Goal: Book appointment/travel/reservation

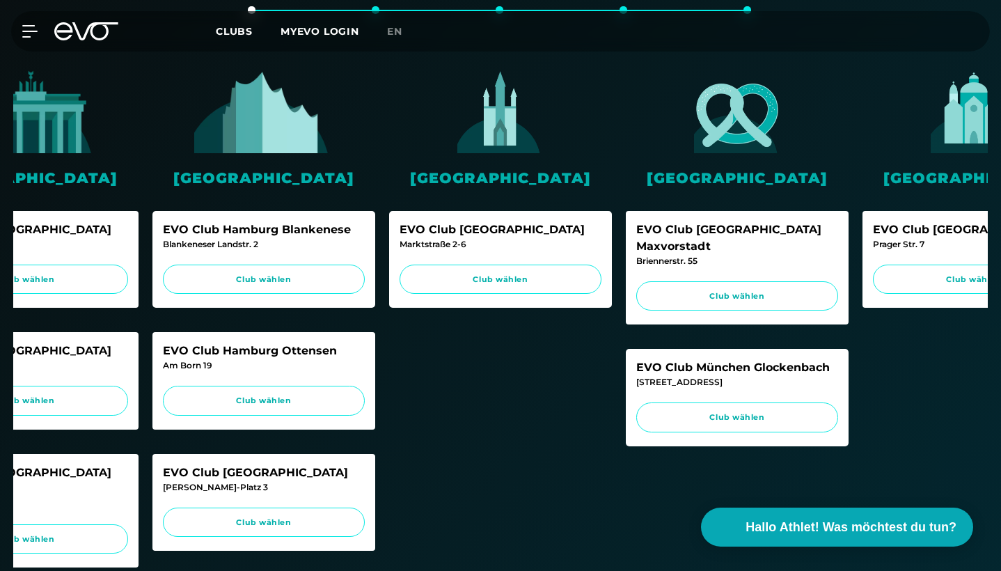
scroll to position [422, 0]
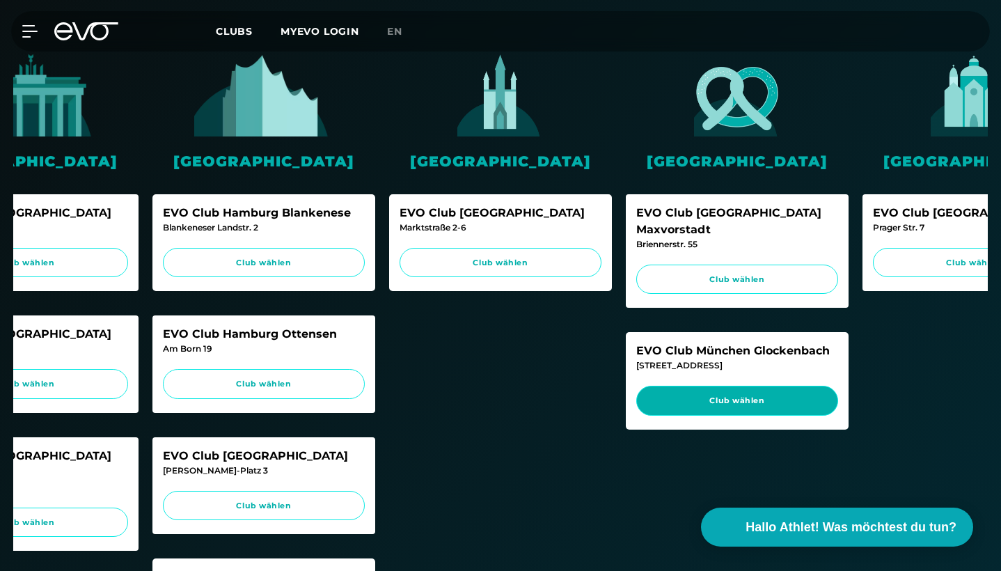
click at [694, 395] on span "Club wählen" at bounding box center [736, 401] width 175 height 12
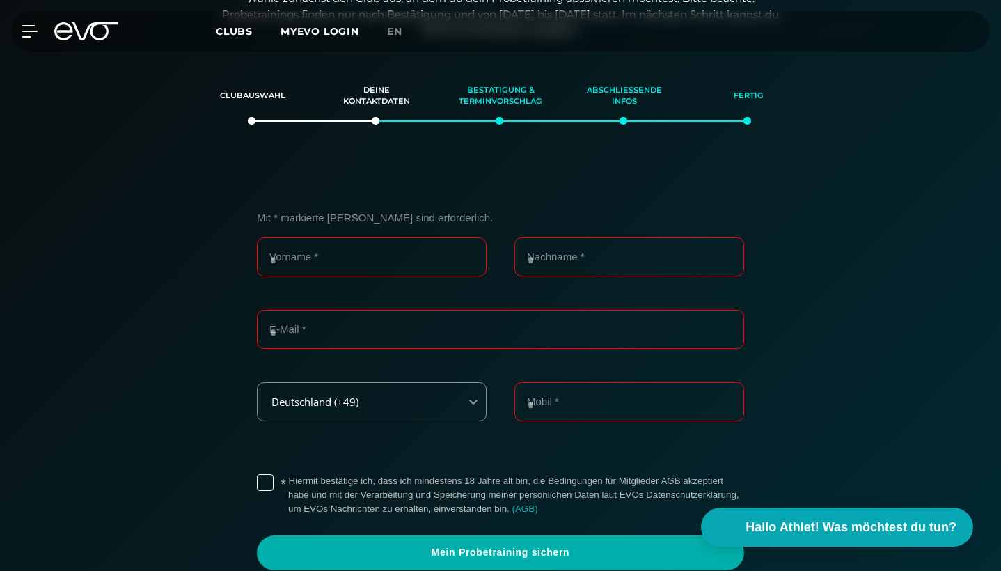
scroll to position [294, 0]
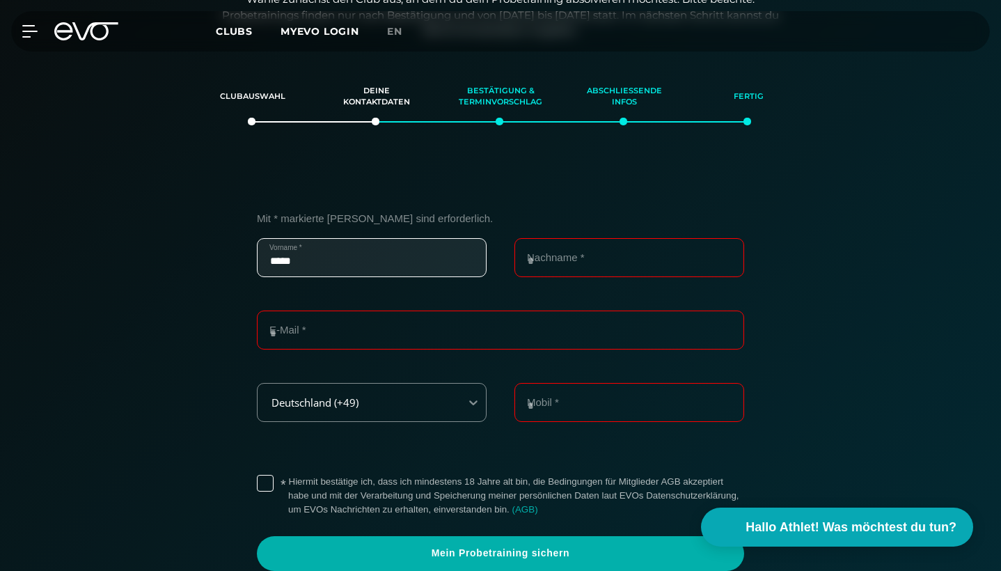
type input "******"
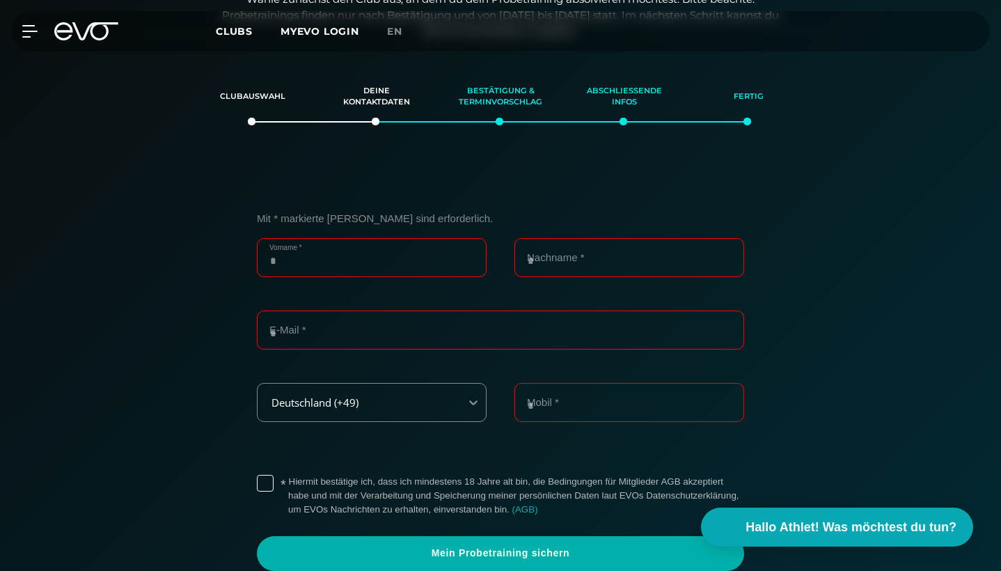
type input "**********"
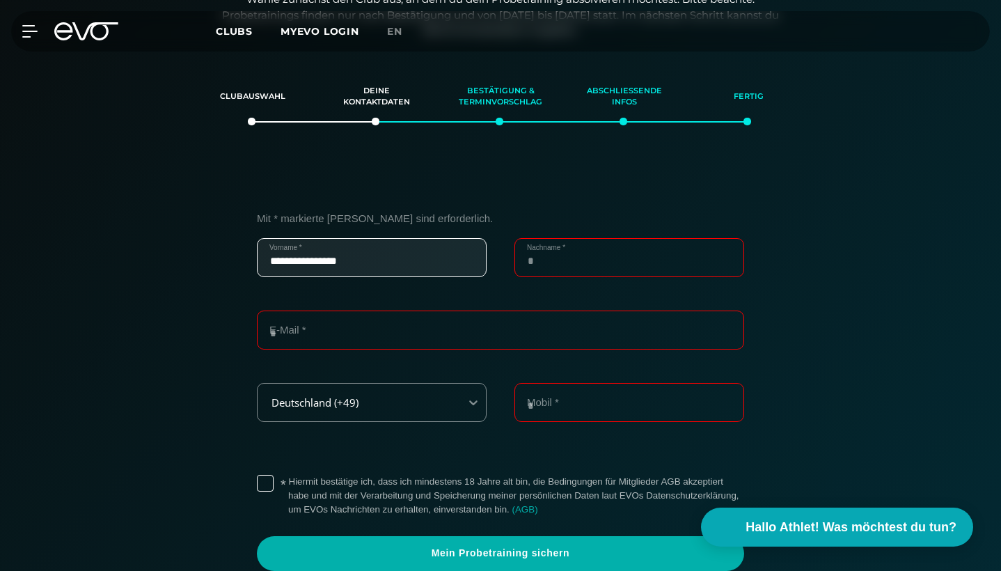
type input "*********"
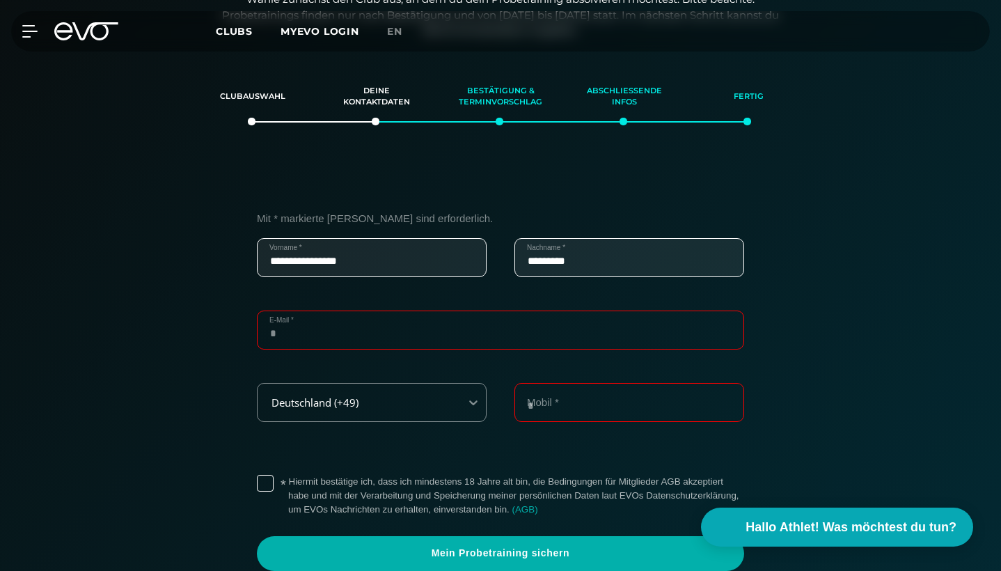
type input "**********"
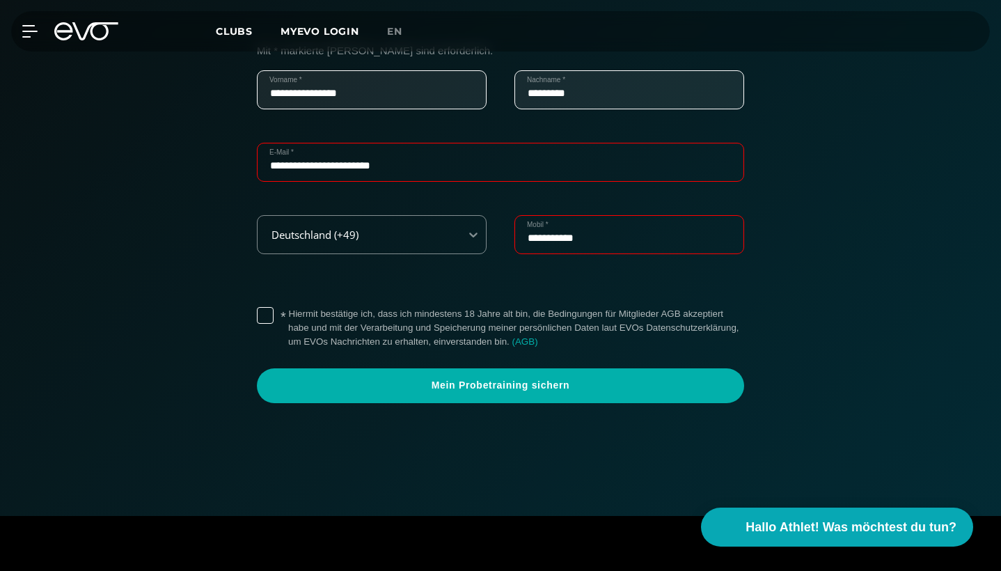
scroll to position [468, 0]
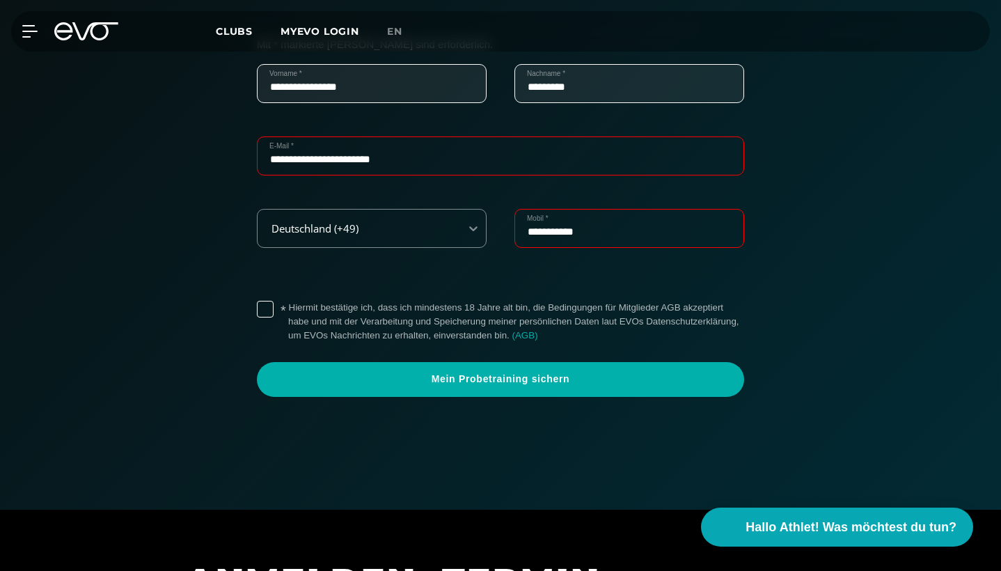
type input "**********"
click at [288, 302] on label "* Hiermit bestätige ich, dass ich mindestens 18 Jahre alt bin, die Bedingungen …" at bounding box center [516, 322] width 456 height 42
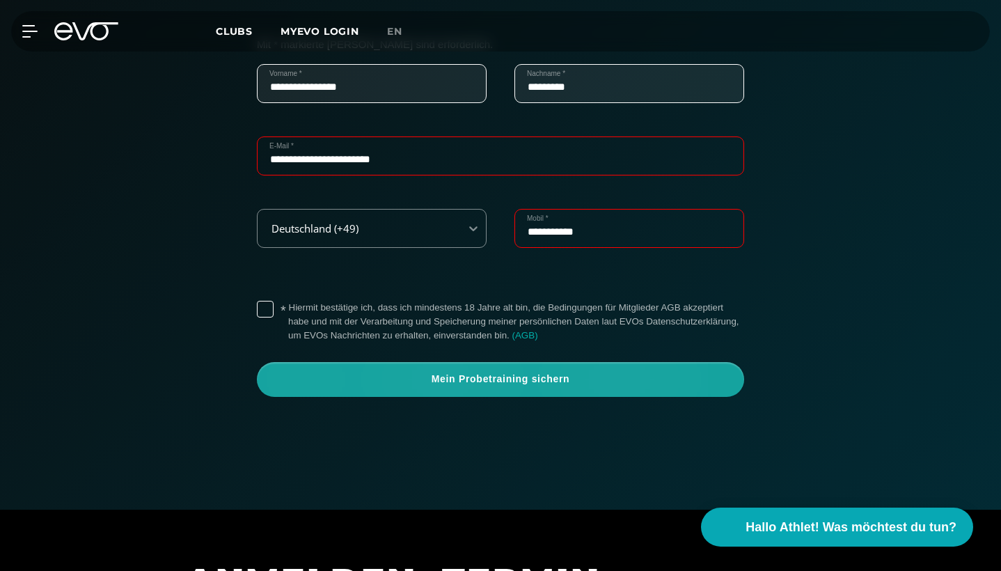
click at [457, 383] on span "Mein Probetraining sichern" at bounding box center [500, 379] width 487 height 35
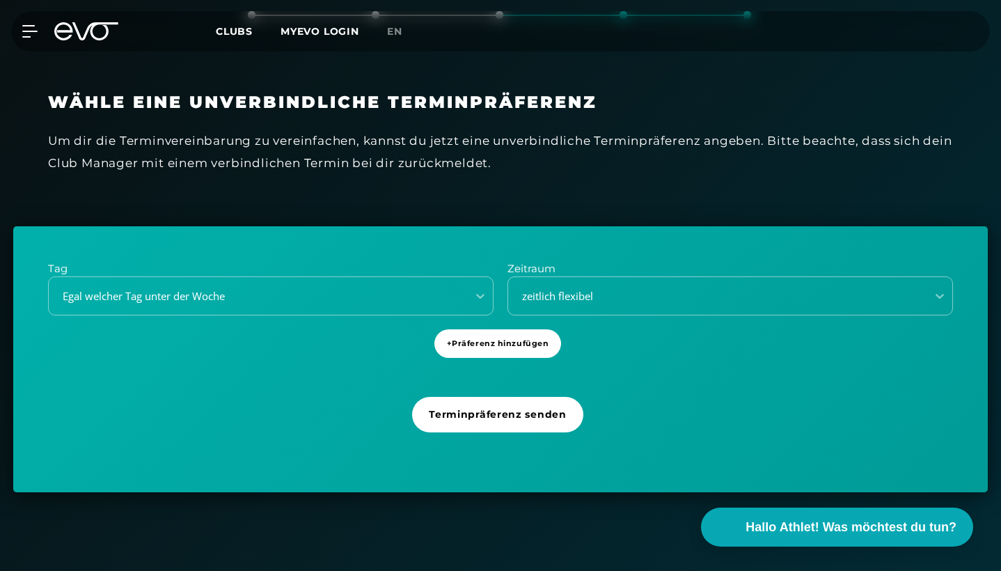
scroll to position [404, 0]
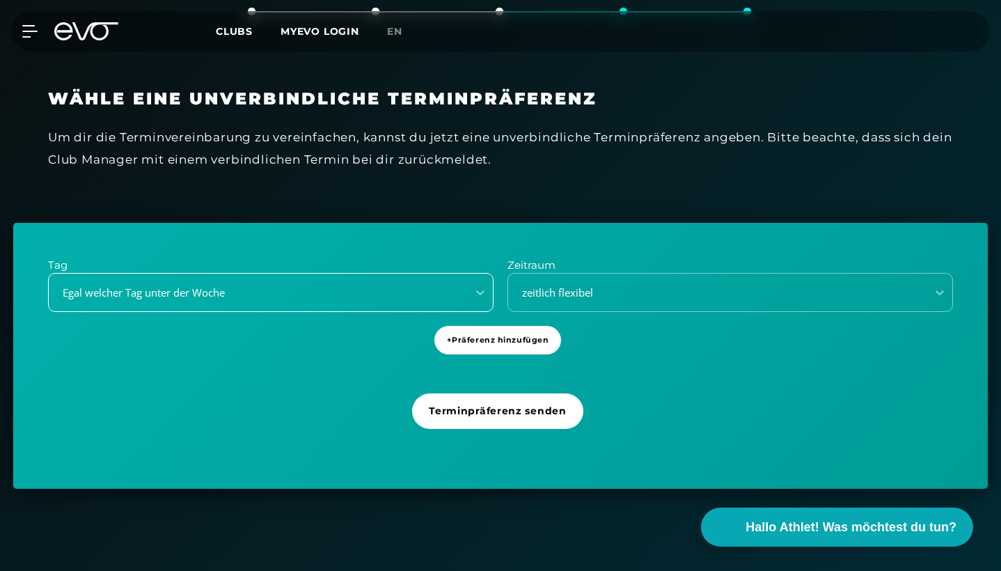
click at [437, 283] on div "Egal welcher Tag unter der Woche" at bounding box center [258, 292] width 418 height 19
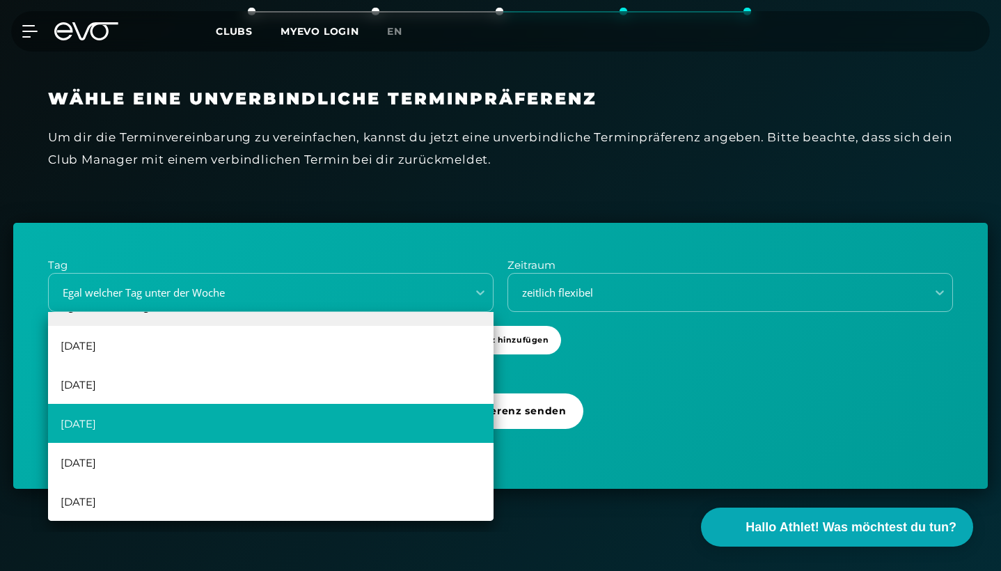
scroll to position [30, 0]
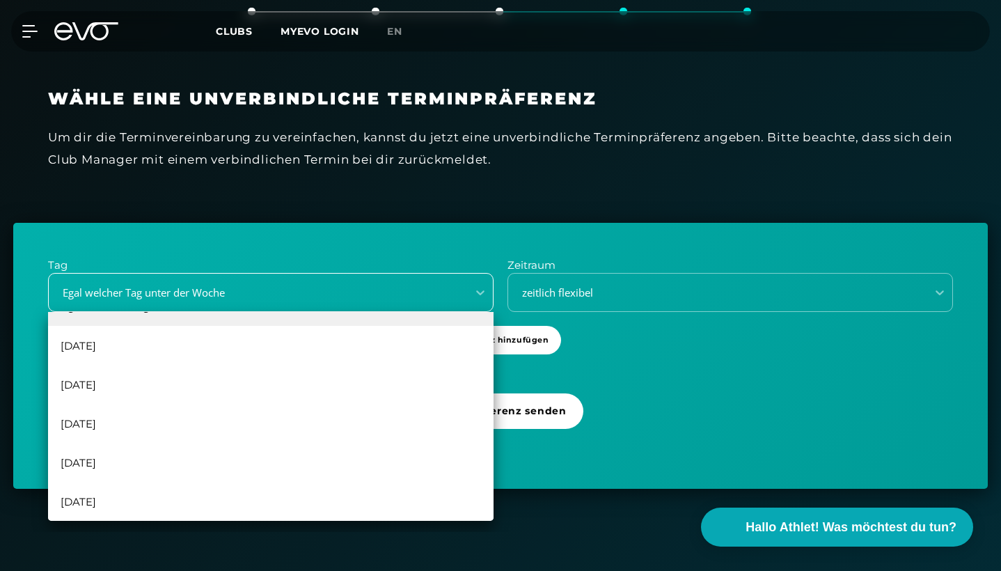
click at [383, 285] on div "Egal welcher Tag unter der Woche" at bounding box center [253, 293] width 407 height 16
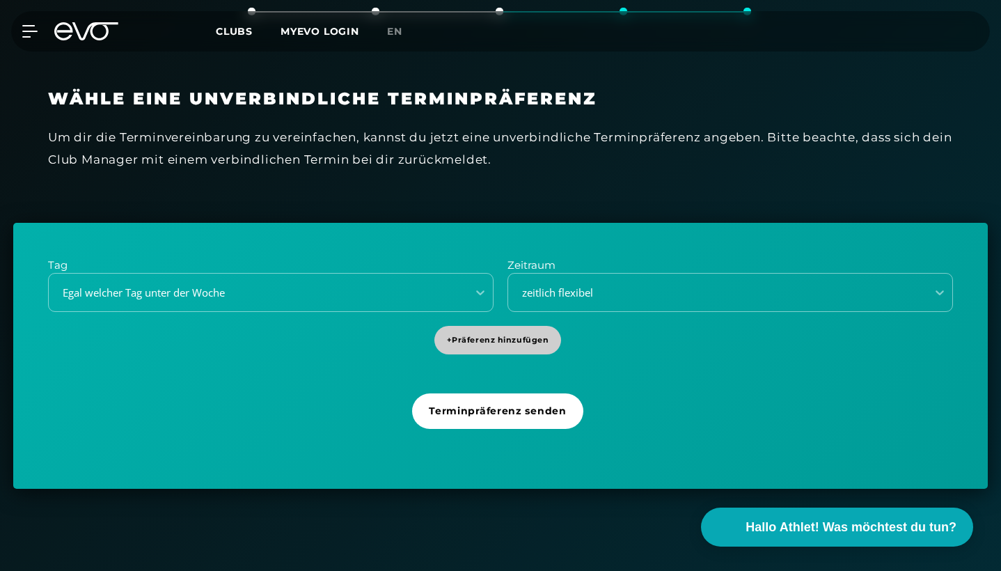
click at [500, 341] on span "+ Präferenz hinzufügen" at bounding box center [498, 340] width 102 height 12
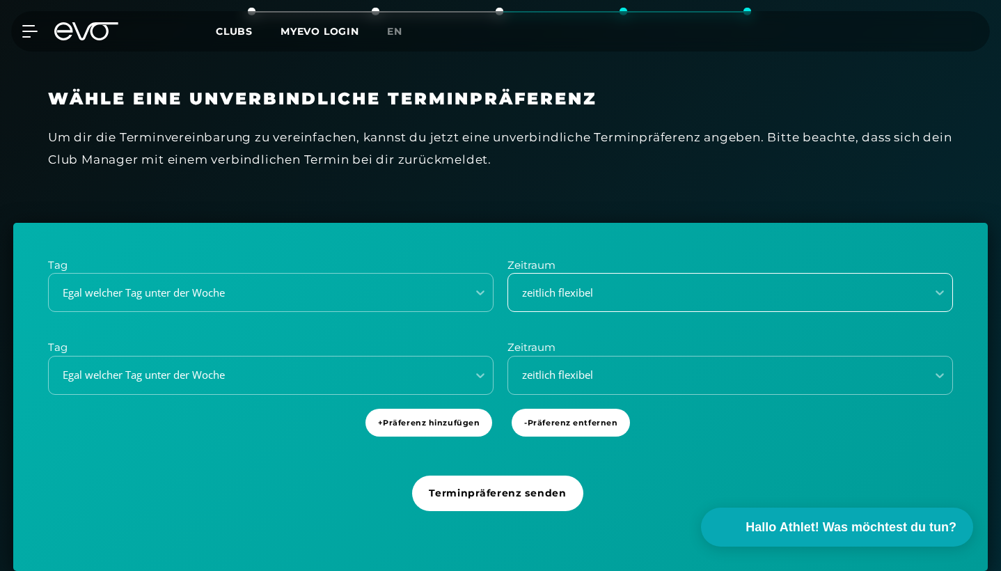
click at [543, 297] on div "zeitlich flexibel" at bounding box center [717, 292] width 418 height 19
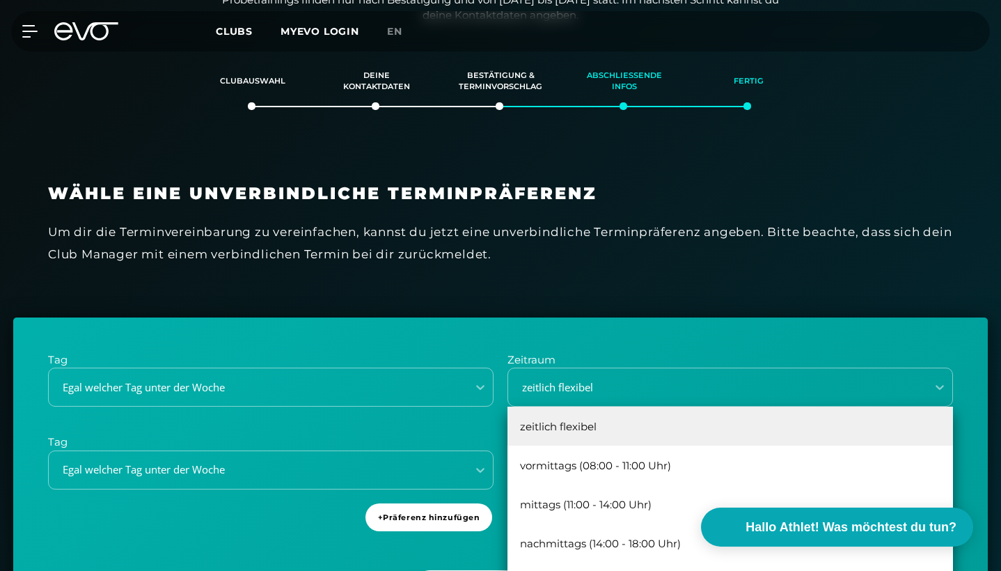
scroll to position [307, 0]
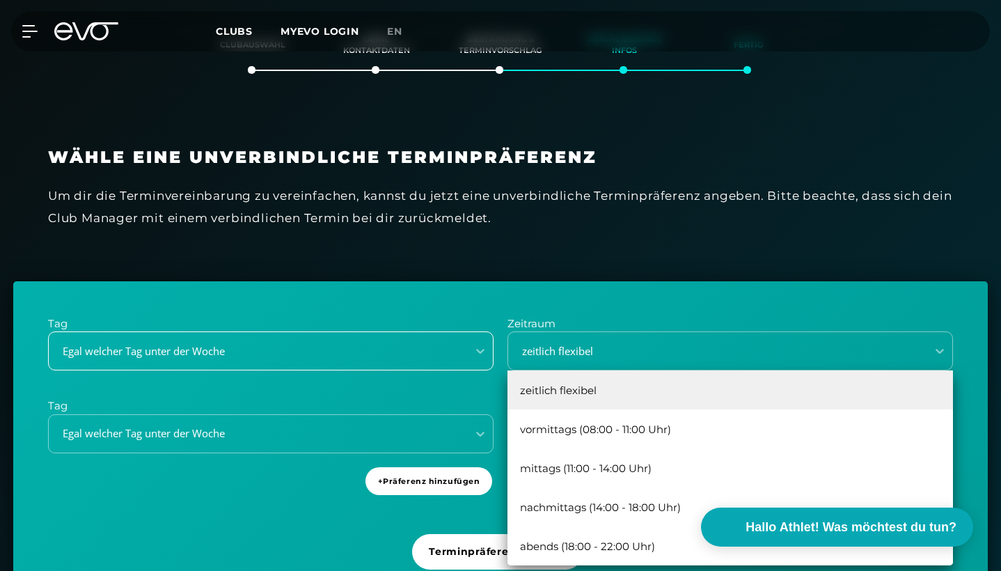
click at [372, 370] on div "Egal welcher Tag unter der Woche" at bounding box center [270, 350] width 445 height 39
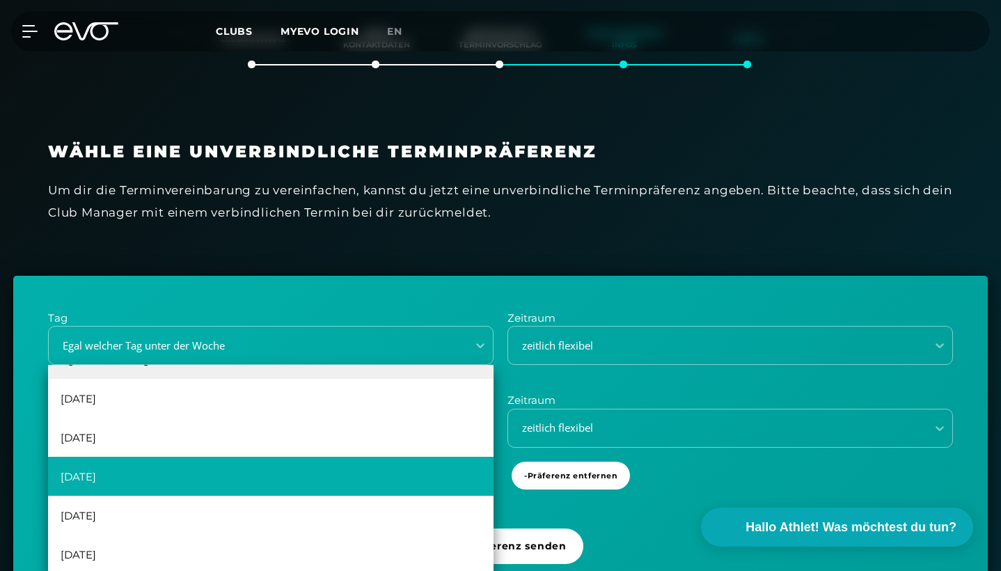
scroll to position [25, 0]
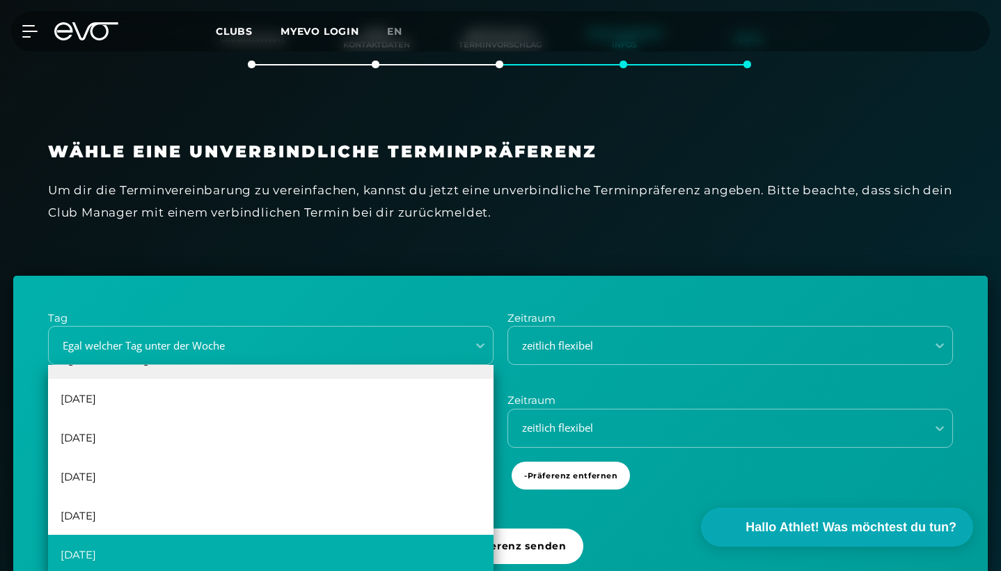
click at [300, 561] on div "[DATE]" at bounding box center [270, 553] width 445 height 39
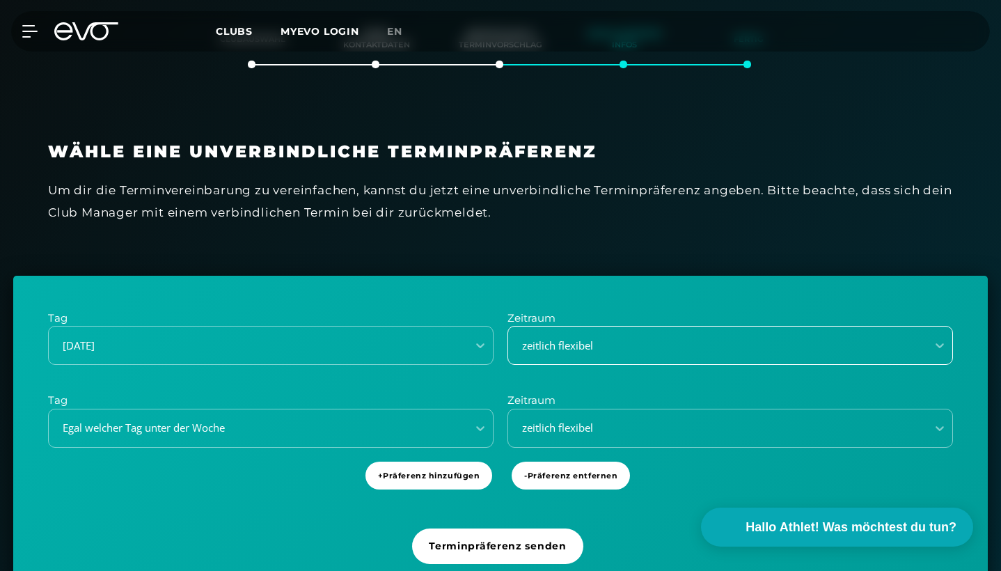
click at [600, 341] on div "zeitlich flexibel" at bounding box center [712, 346] width 407 height 16
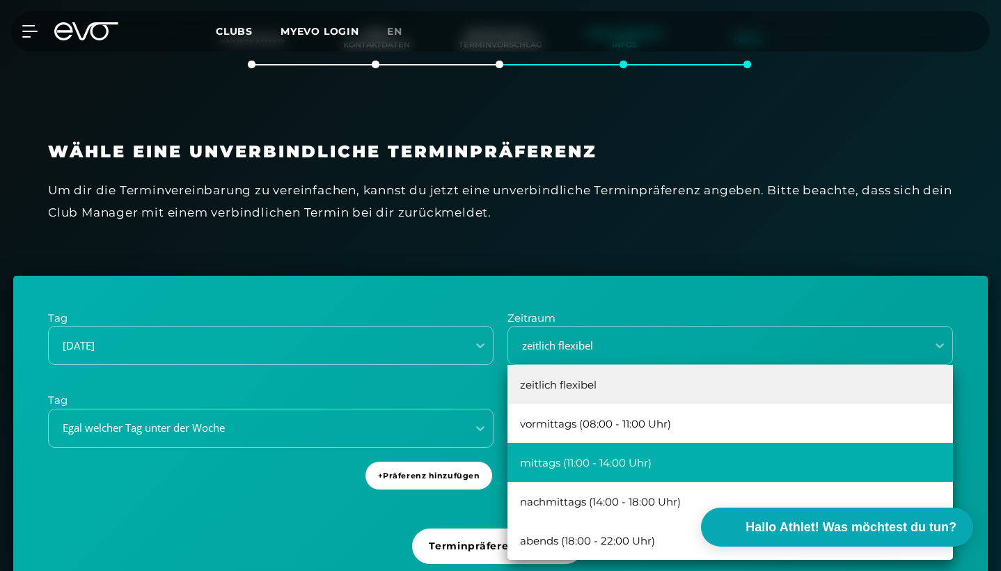
click at [585, 454] on div "mittags (11:00 - 14:00 Uhr)" at bounding box center [729, 462] width 445 height 39
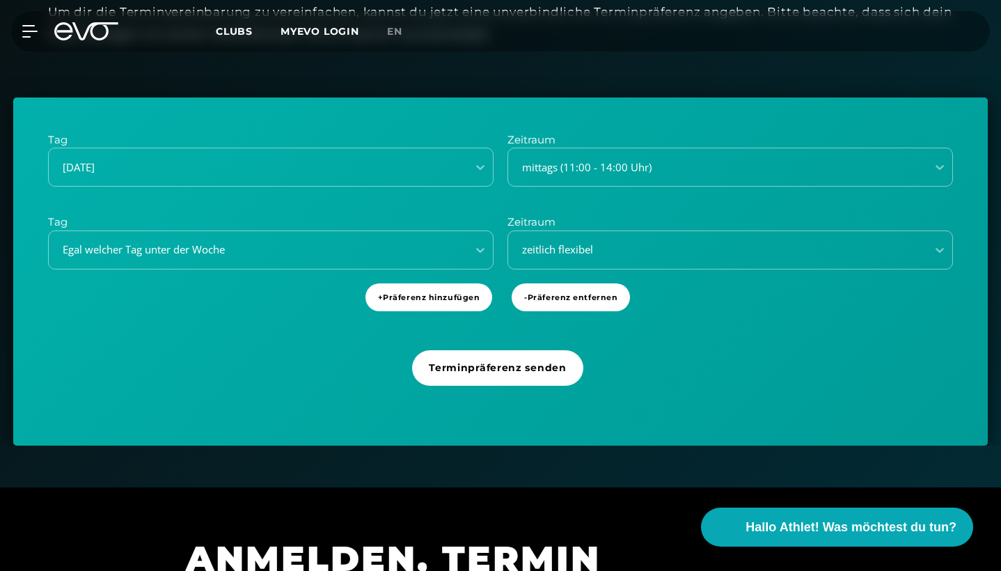
scroll to position [531, 0]
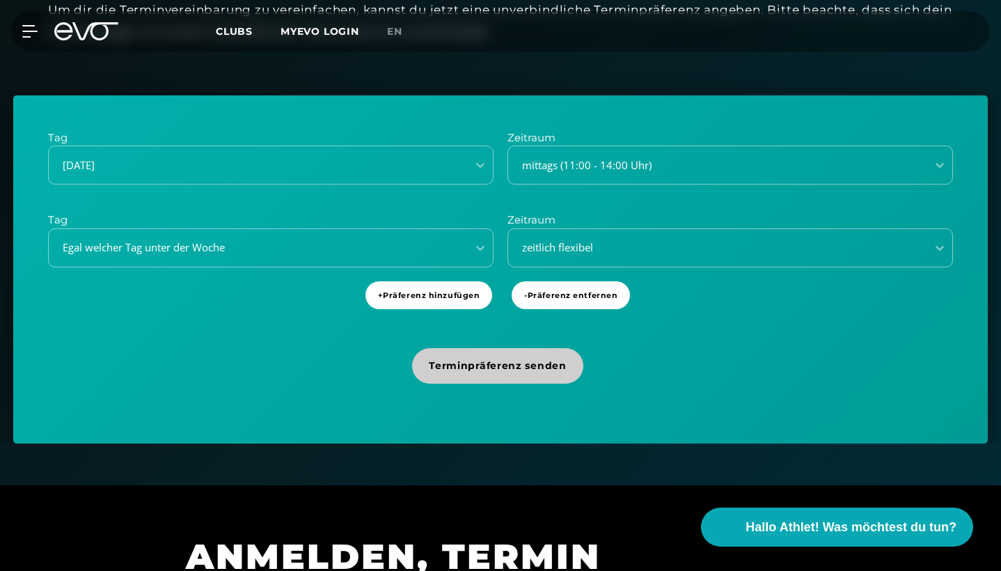
click at [549, 368] on span "Terminpräferenz senden" at bounding box center [497, 365] width 137 height 15
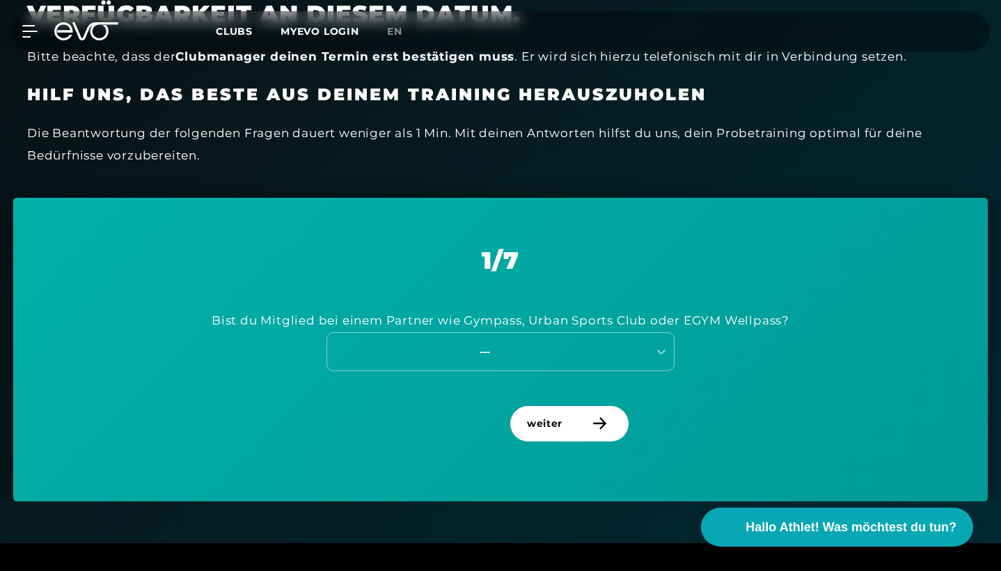
scroll to position [506, 0]
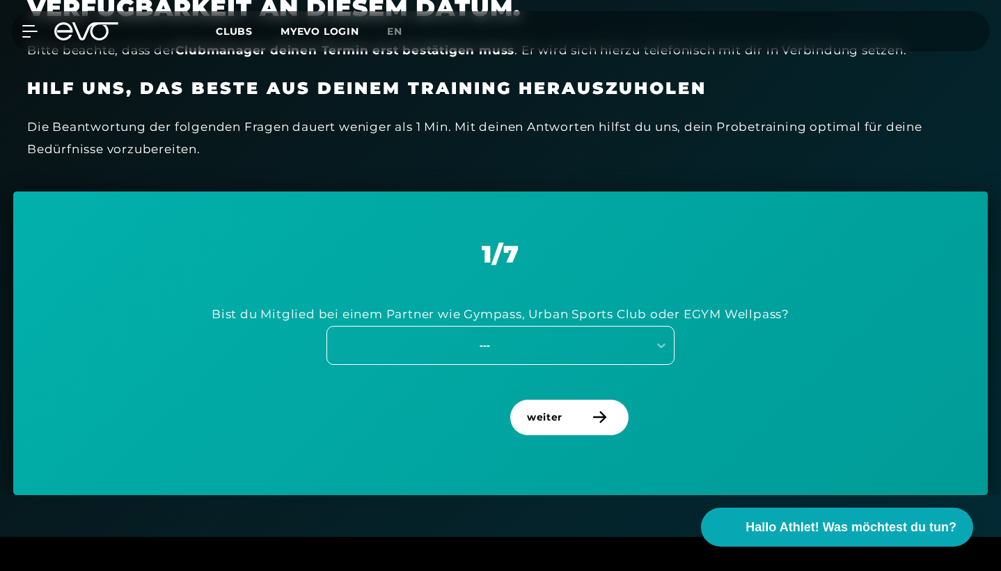
click at [548, 347] on div "---" at bounding box center [484, 345] width 312 height 16
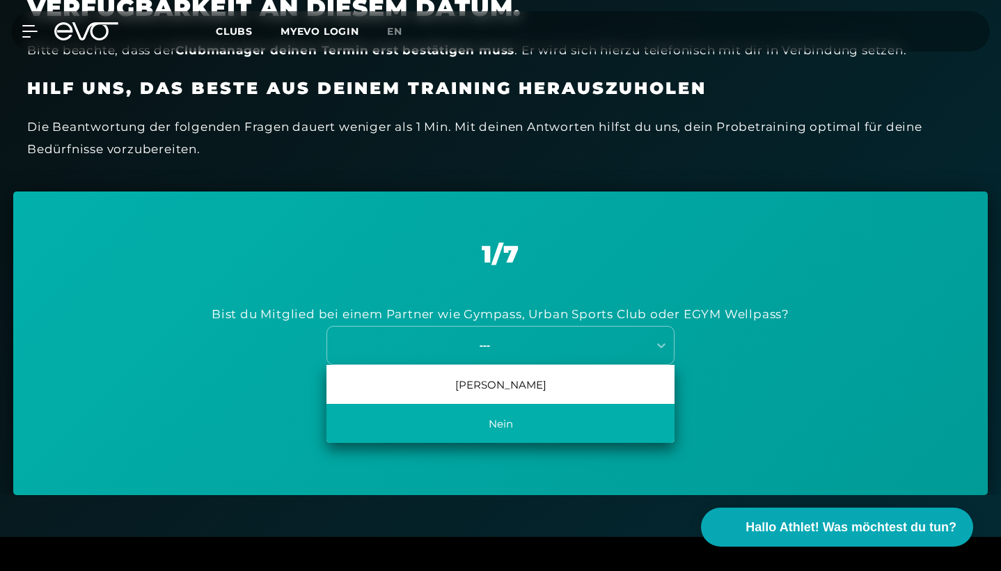
click at [526, 420] on div "Nein" at bounding box center [500, 423] width 348 height 39
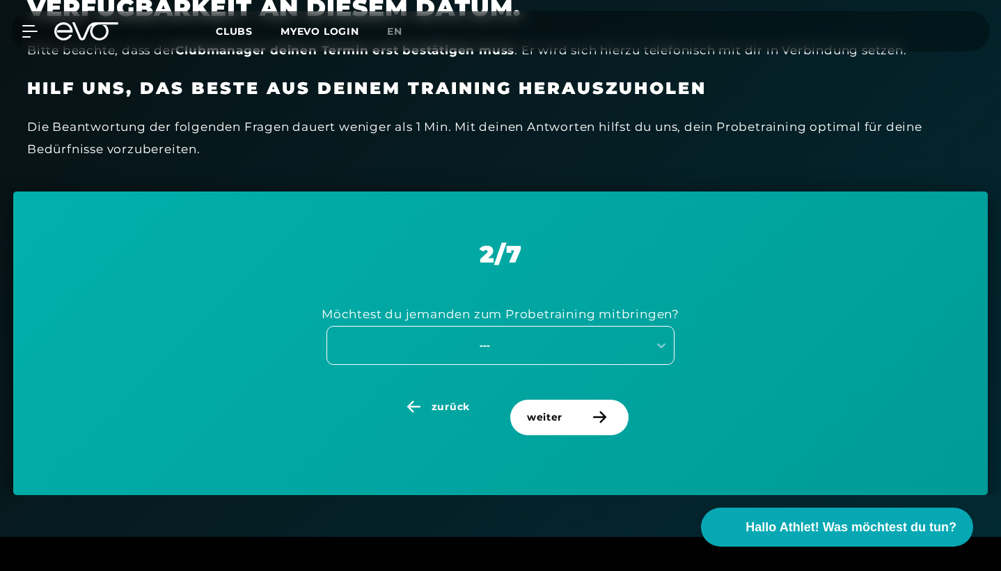
click at [557, 342] on div "---" at bounding box center [484, 345] width 312 height 16
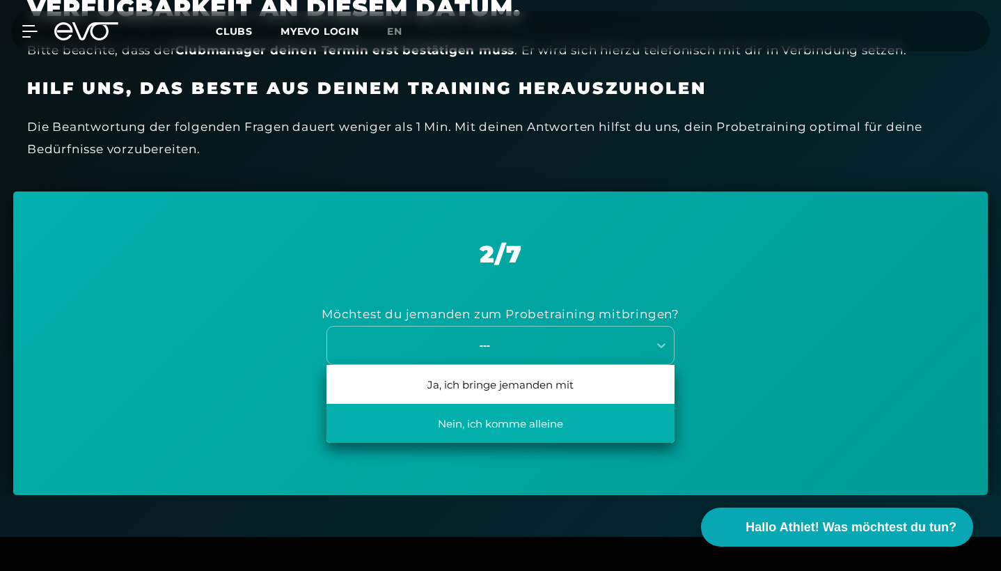
click at [527, 422] on div "Nein, ich komme alleine" at bounding box center [500, 423] width 348 height 39
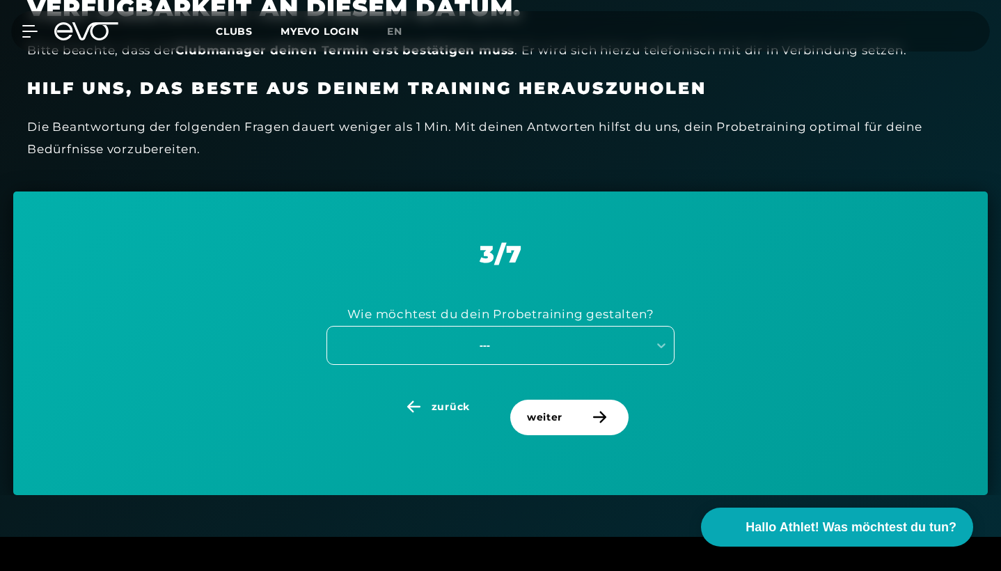
click at [548, 349] on div "---" at bounding box center [487, 344] width 321 height 19
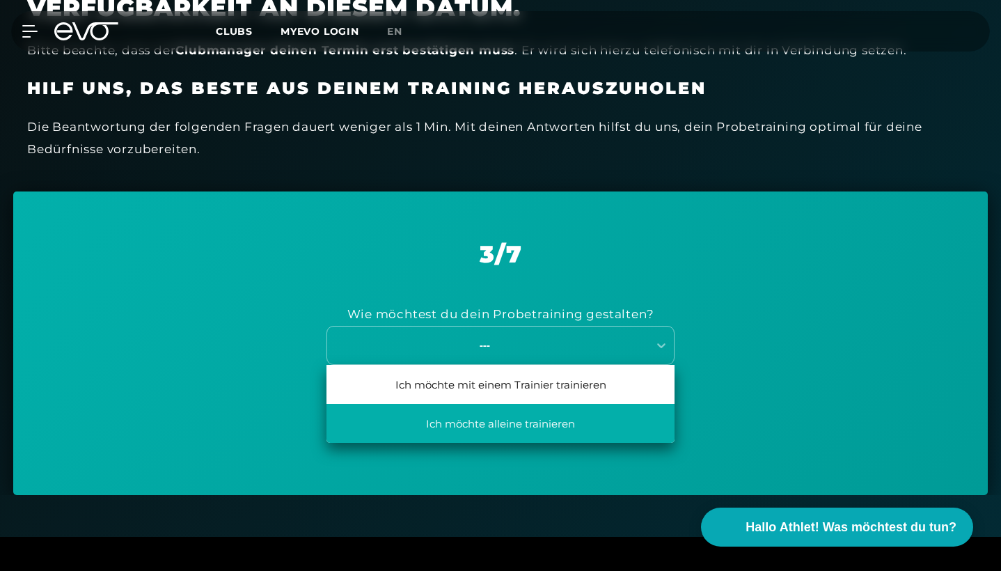
click at [540, 429] on div "Ich möchte alleine trainieren" at bounding box center [500, 423] width 348 height 39
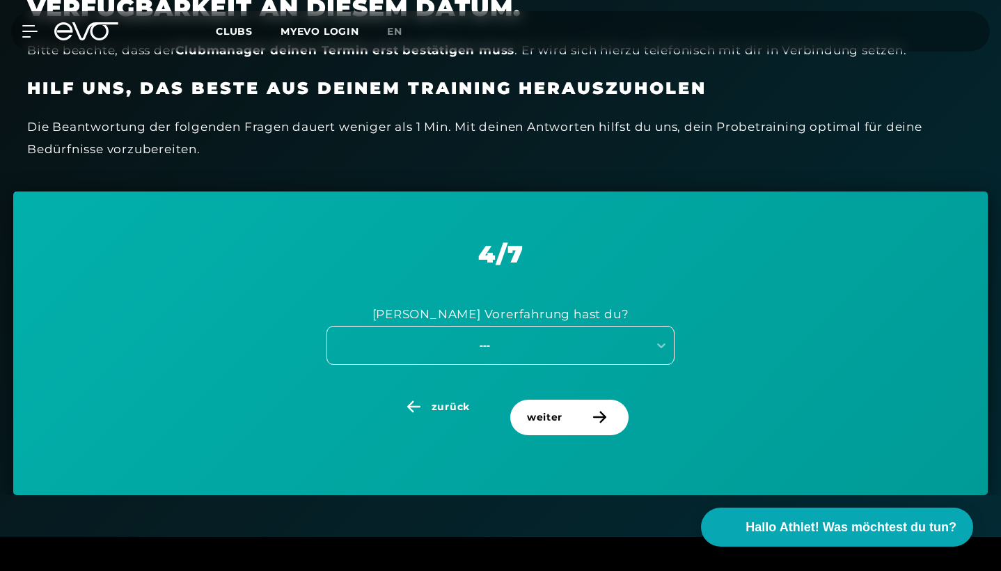
click at [560, 340] on div "---" at bounding box center [484, 345] width 312 height 16
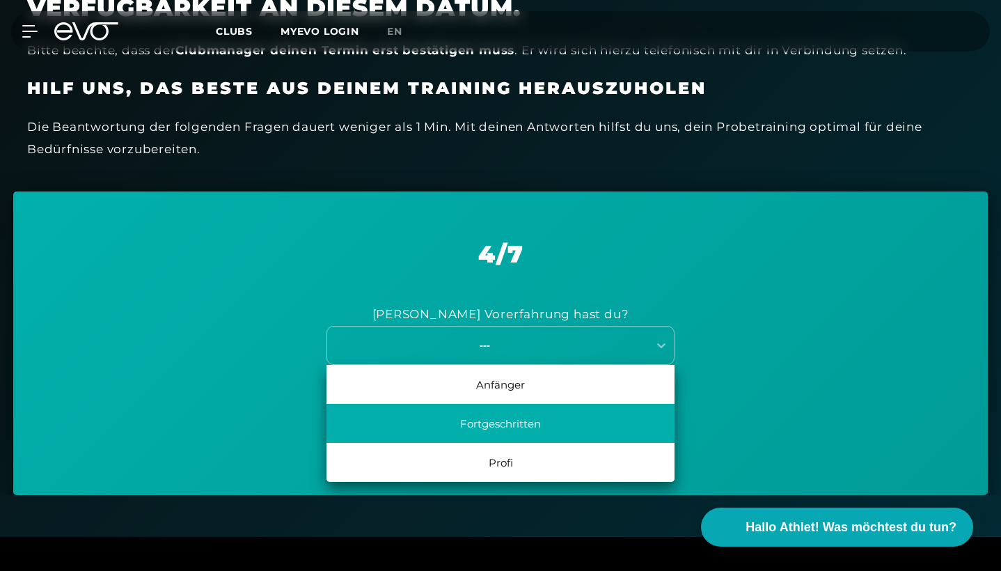
click at [532, 427] on div "Fortgeschritten" at bounding box center [500, 423] width 348 height 39
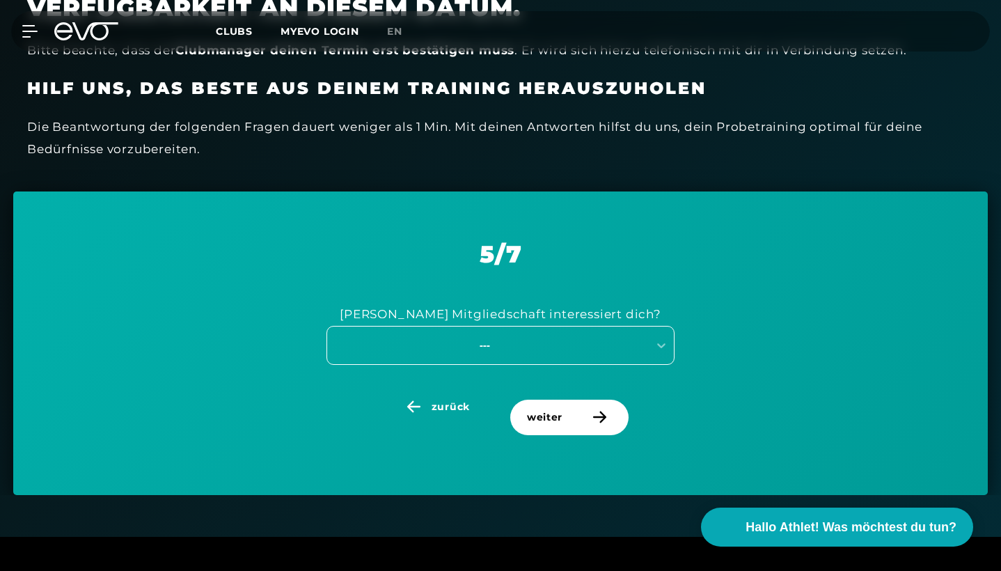
click at [562, 342] on div "---" at bounding box center [484, 345] width 312 height 16
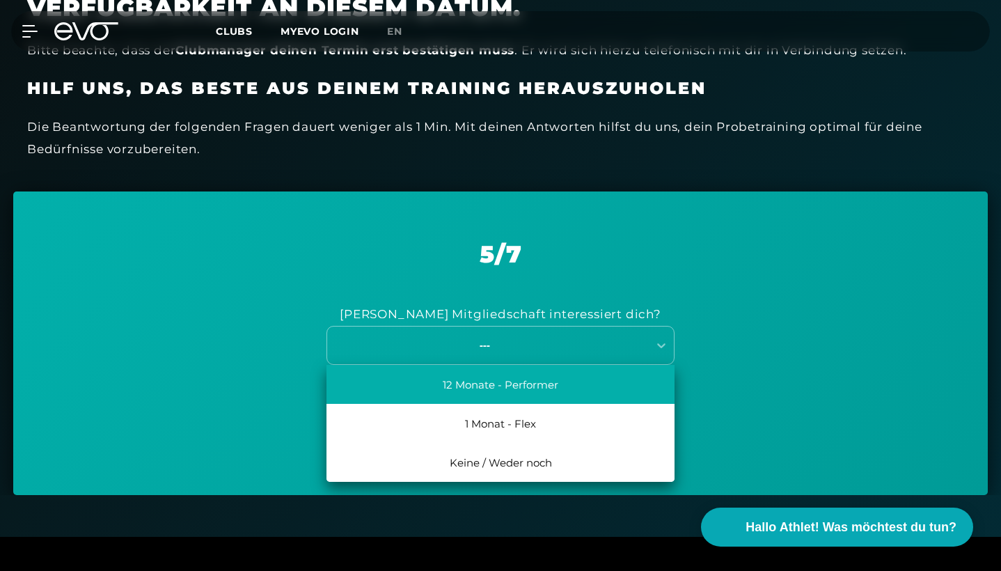
click at [552, 371] on div "12 Monate - Performer" at bounding box center [500, 384] width 348 height 39
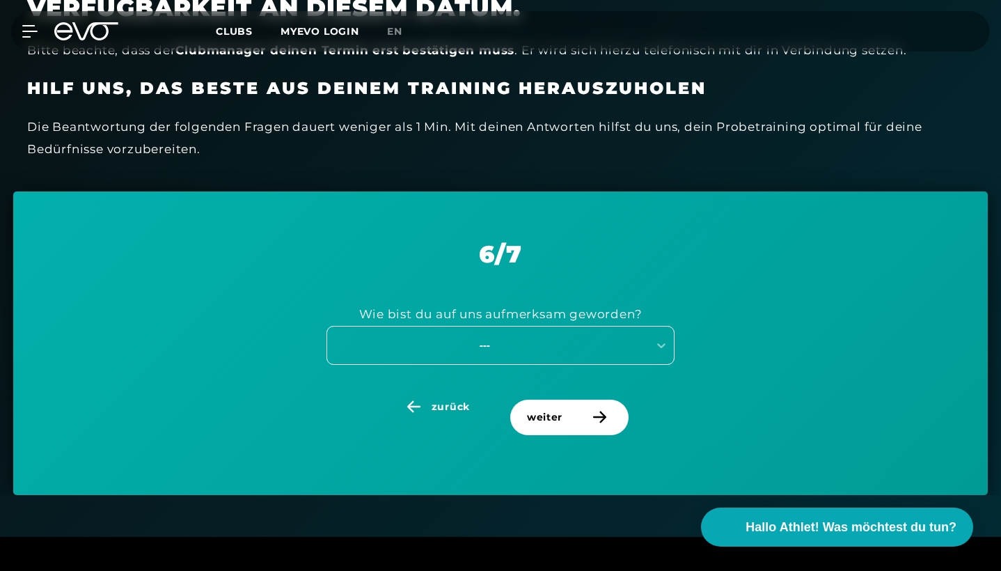
click at [553, 354] on div "---" at bounding box center [500, 345] width 348 height 39
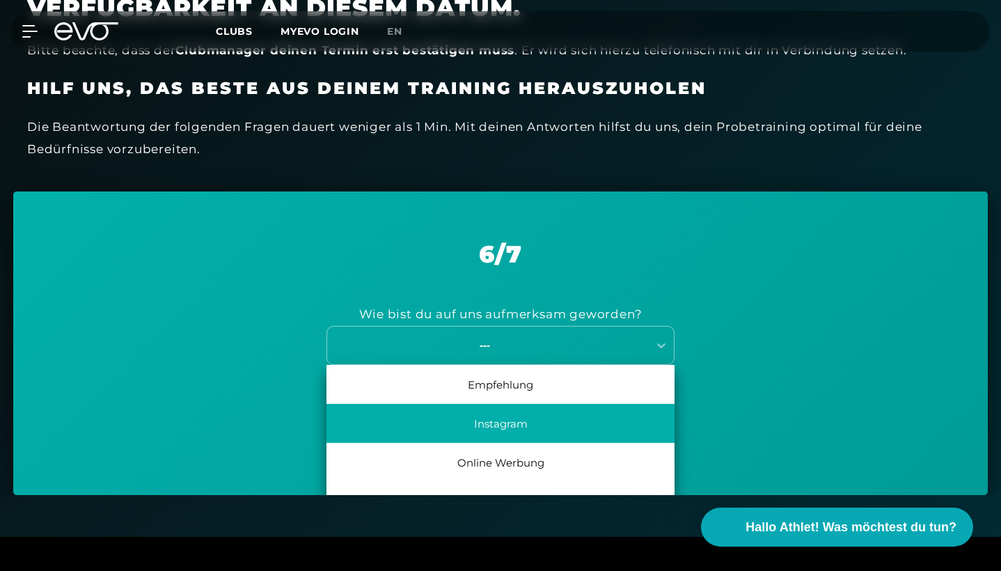
click at [539, 418] on div "Instagram" at bounding box center [500, 423] width 348 height 39
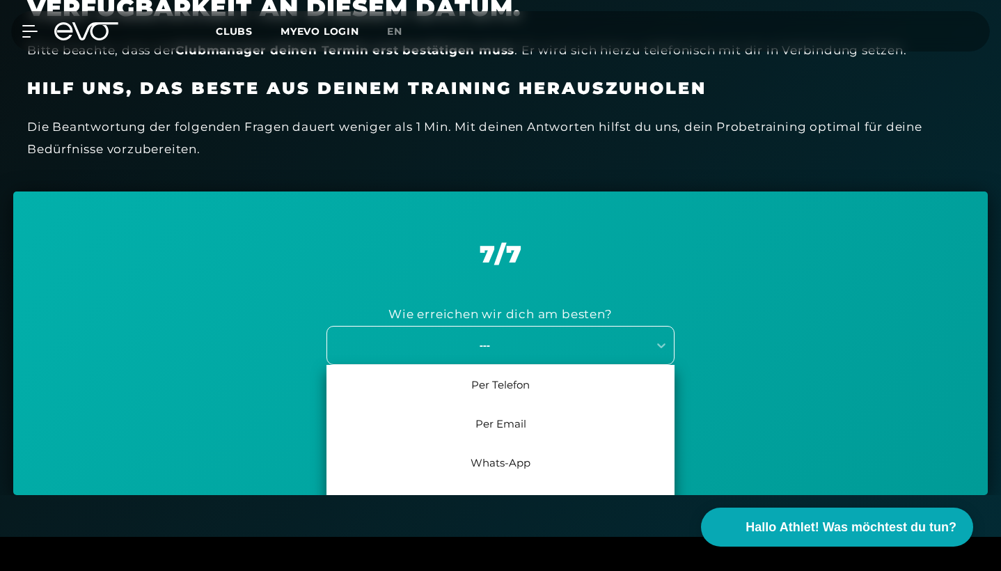
click at [542, 337] on div "---" at bounding box center [484, 345] width 312 height 16
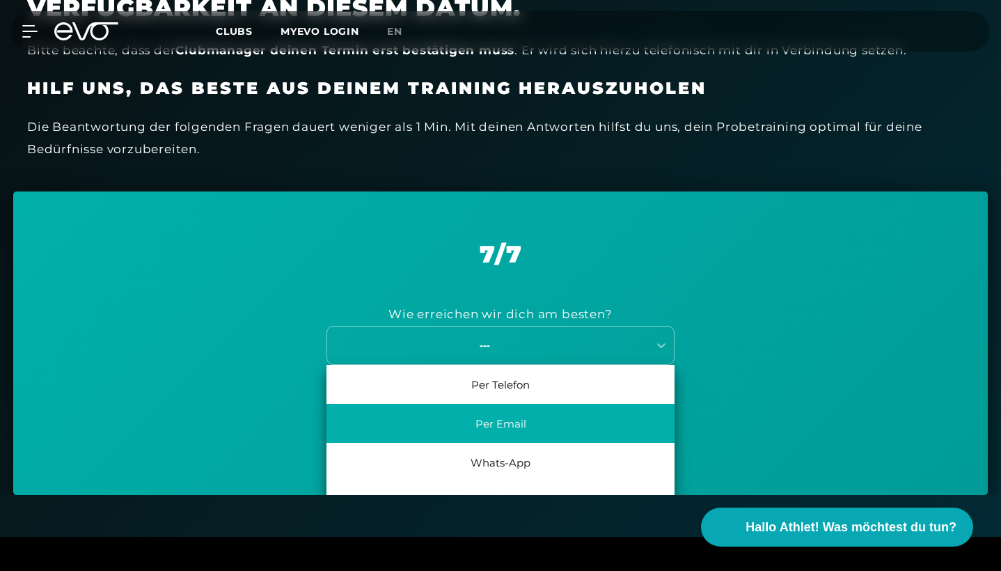
click at [542, 418] on div "Per Email" at bounding box center [500, 423] width 348 height 39
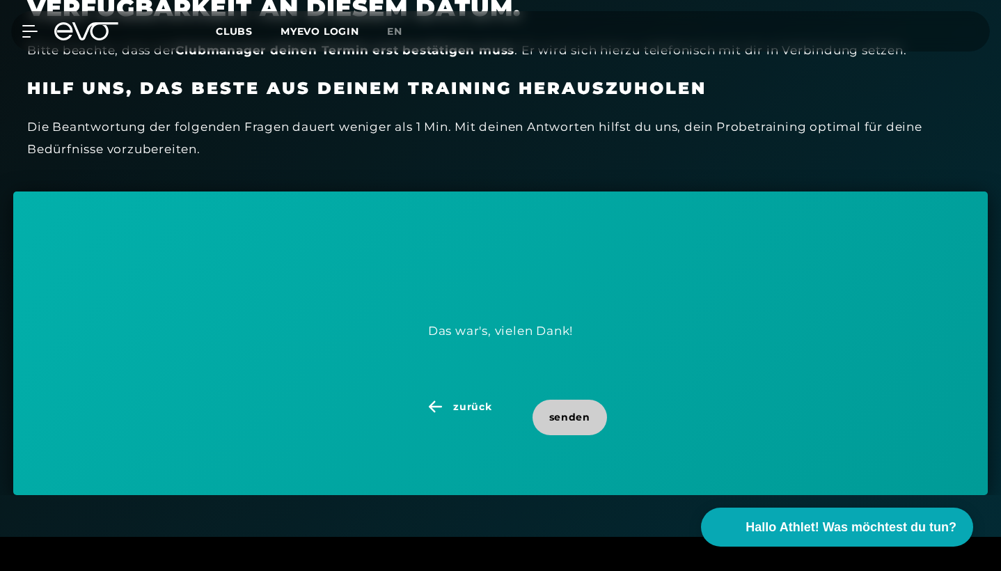
click at [562, 415] on span "senden" at bounding box center [569, 417] width 41 height 15
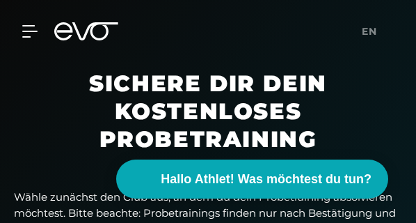
scroll to position [47, 0]
